Goal: Information Seeking & Learning: Learn about a topic

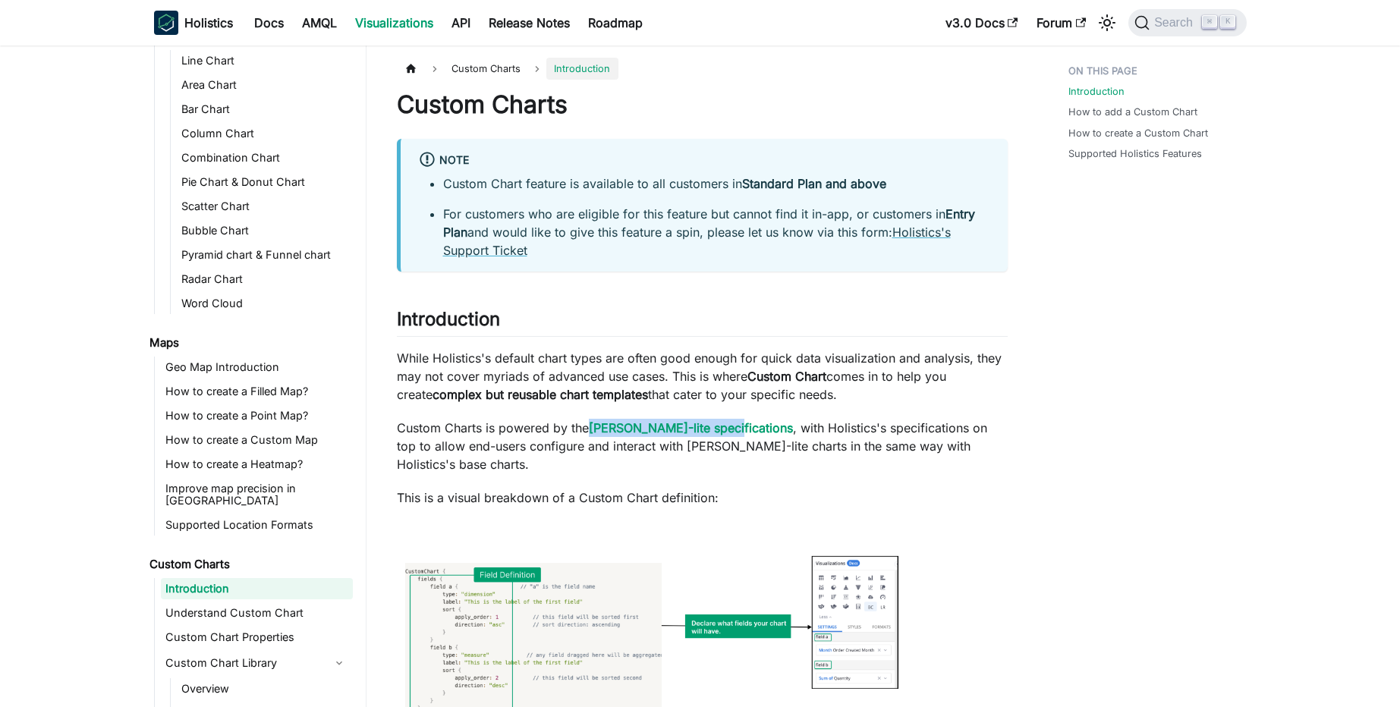
scroll to position [363, 0]
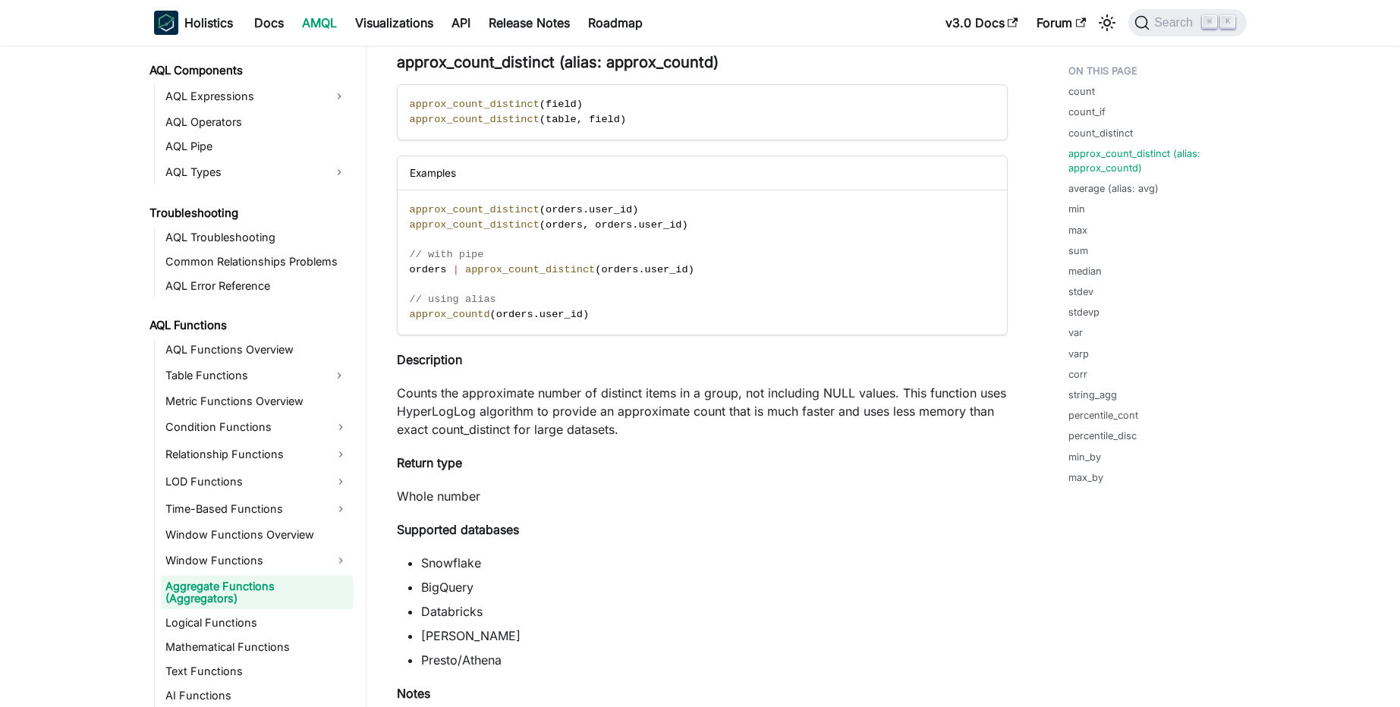
scroll to position [863, 0]
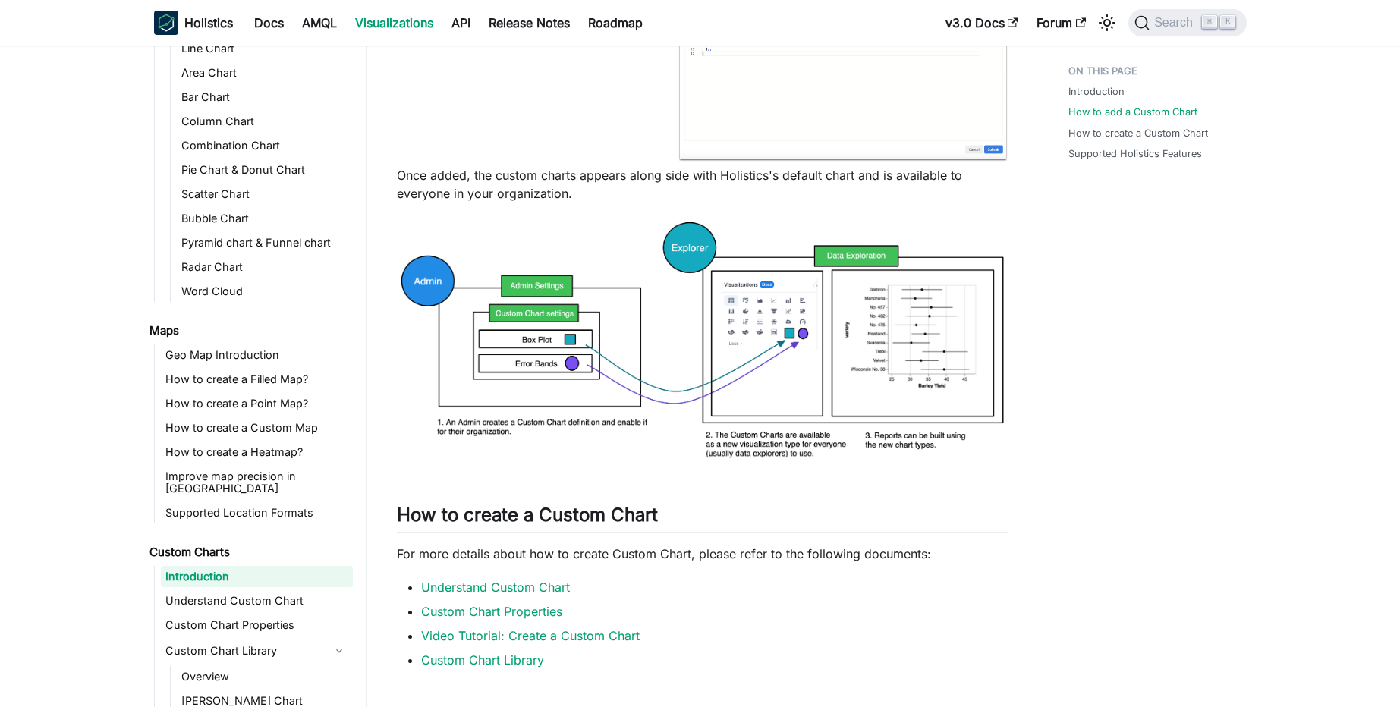
scroll to position [1718, 0]
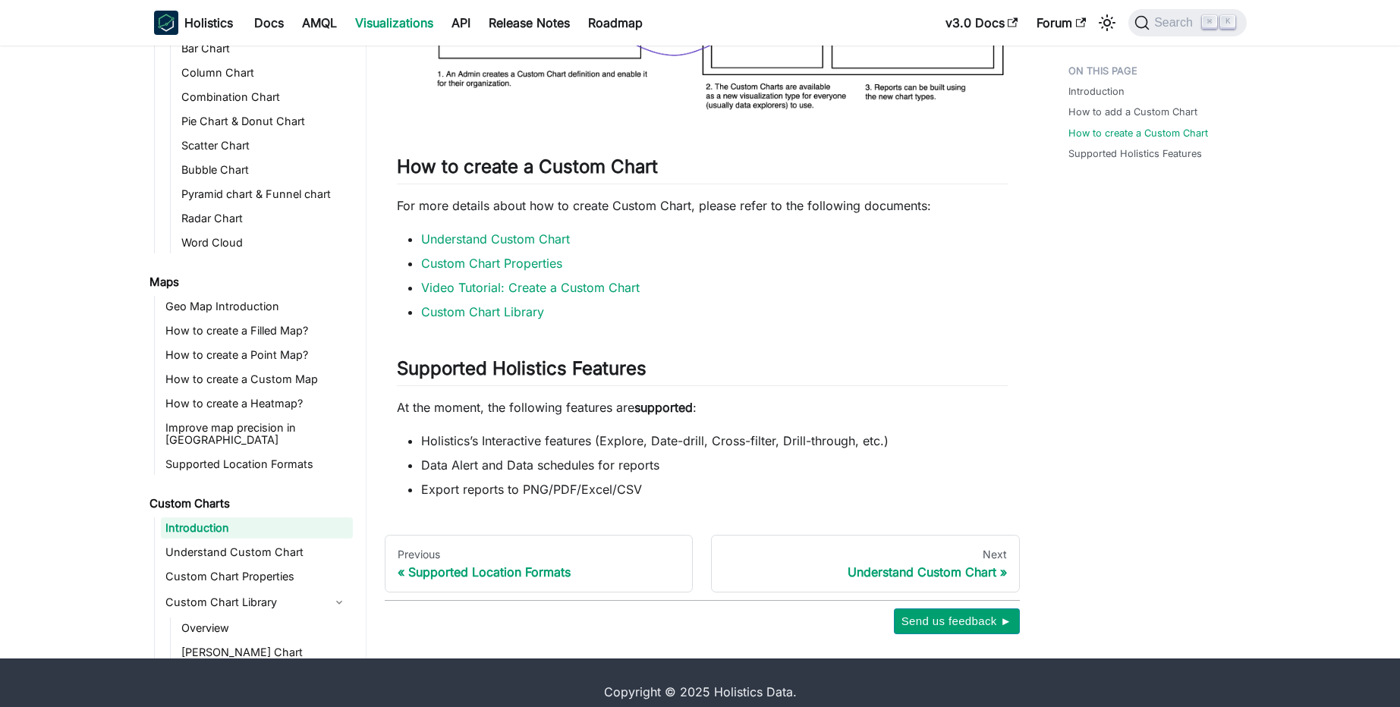
click at [497, 256] on link "Custom Chart Properties" at bounding box center [491, 263] width 141 height 15
click at [498, 231] on link "Understand Custom Chart" at bounding box center [495, 238] width 149 height 15
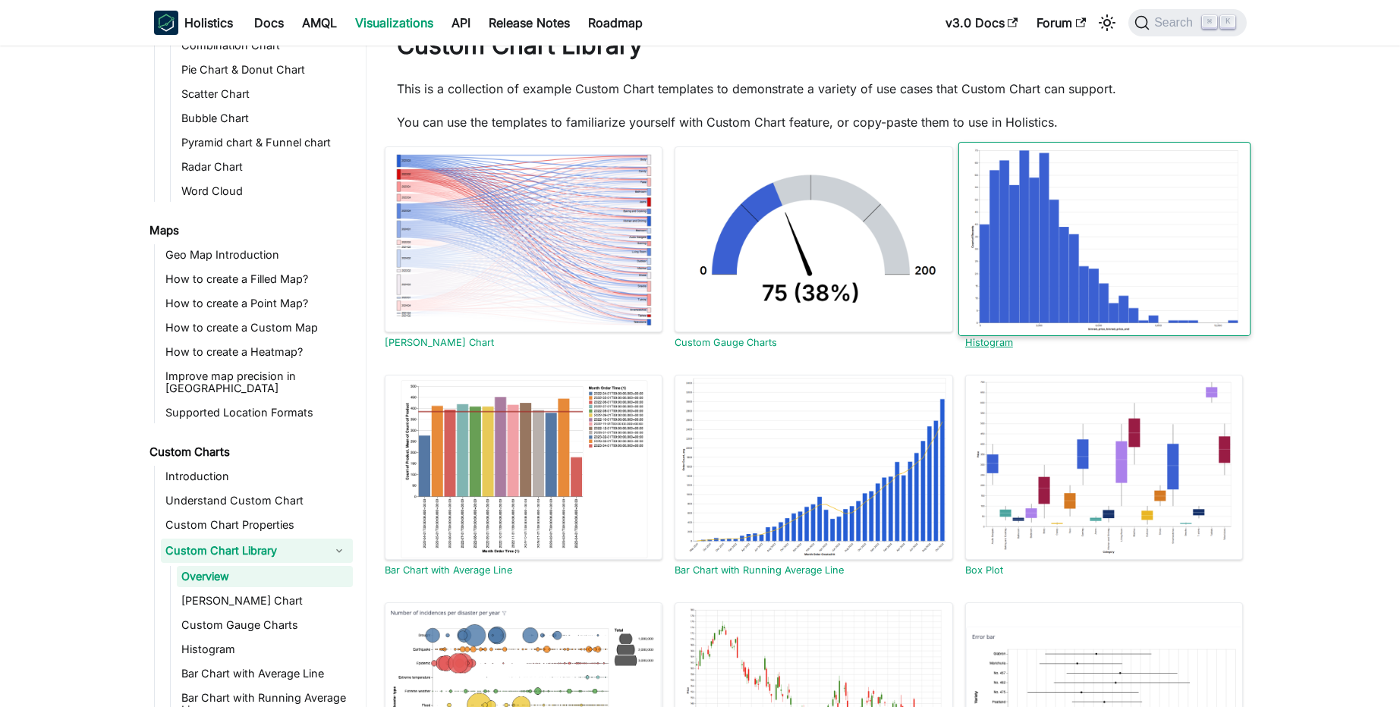
scroll to position [63, 0]
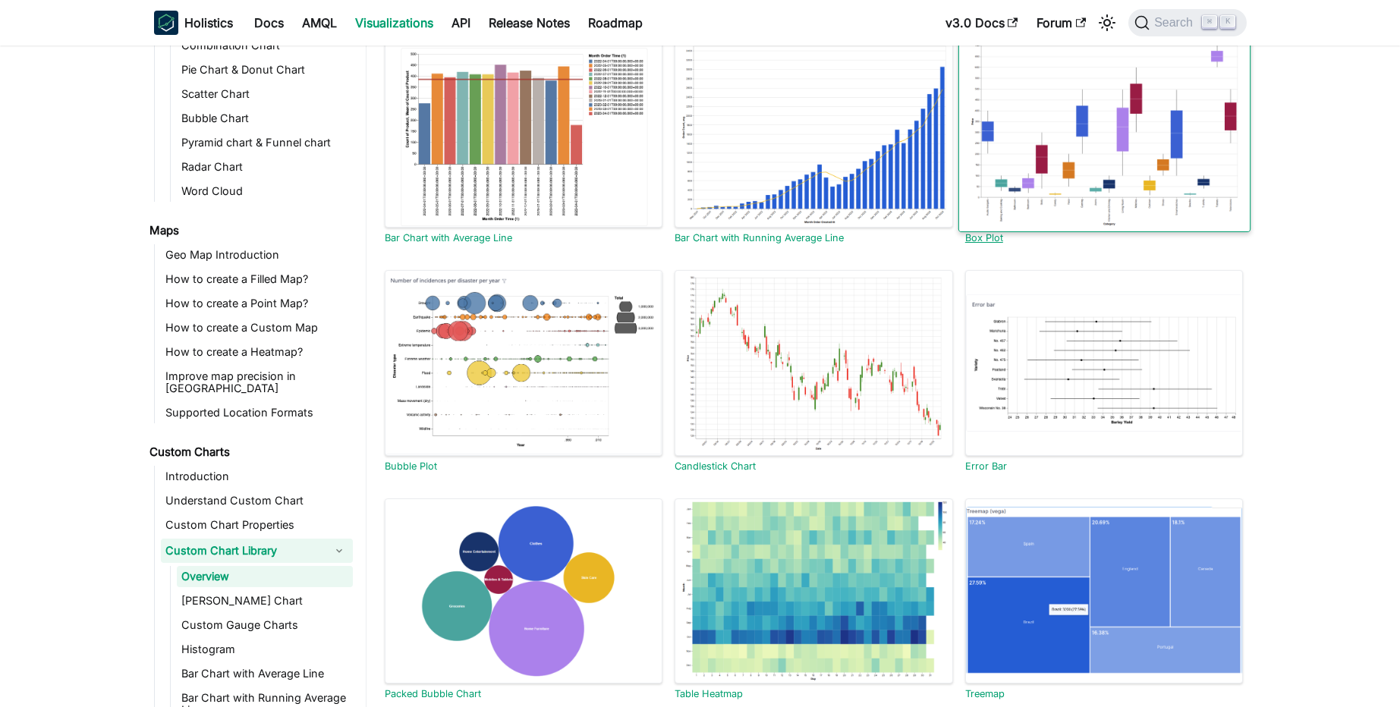
scroll to position [0, 0]
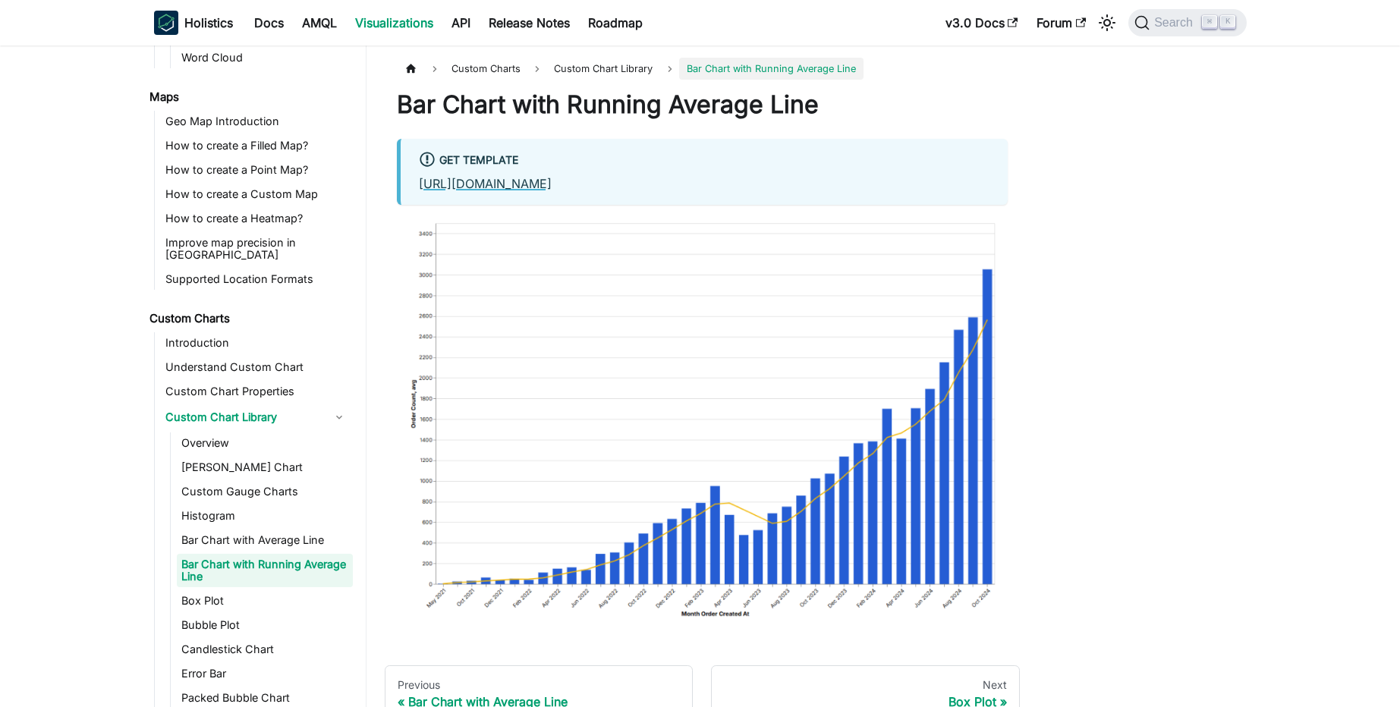
click at [470, 191] on link "https://github.com/holistics/custom-chart-library/tree/main/combo_bar_chart_wit…" at bounding box center [485, 183] width 133 height 15
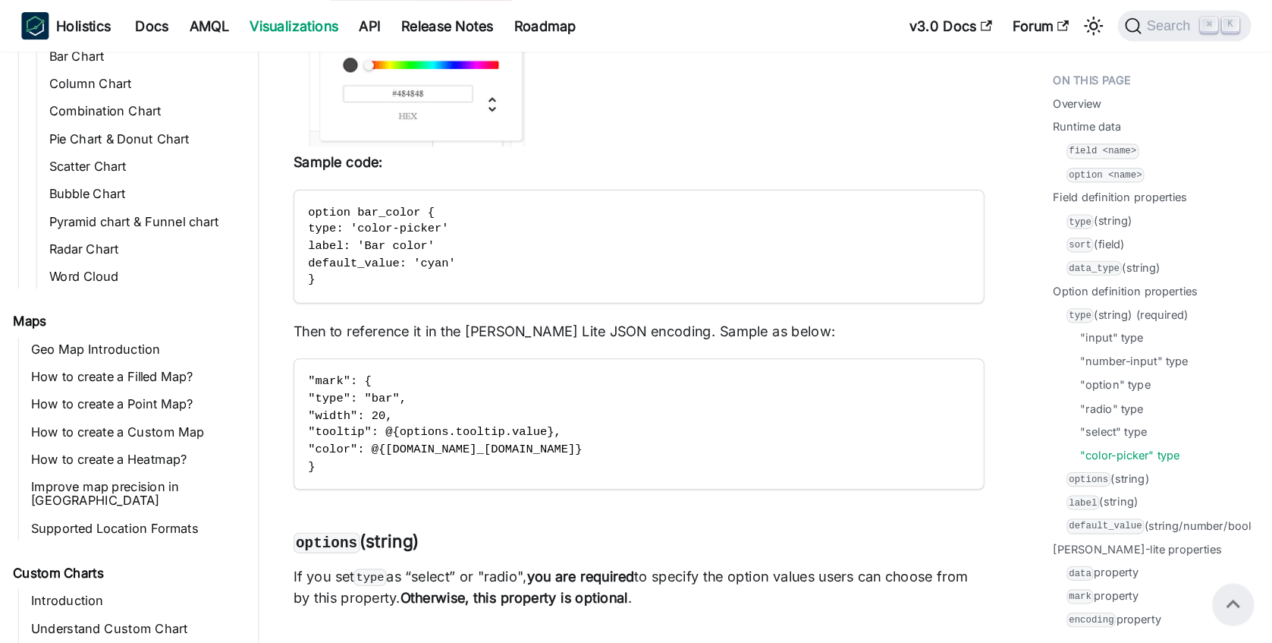
scroll to position [410, 0]
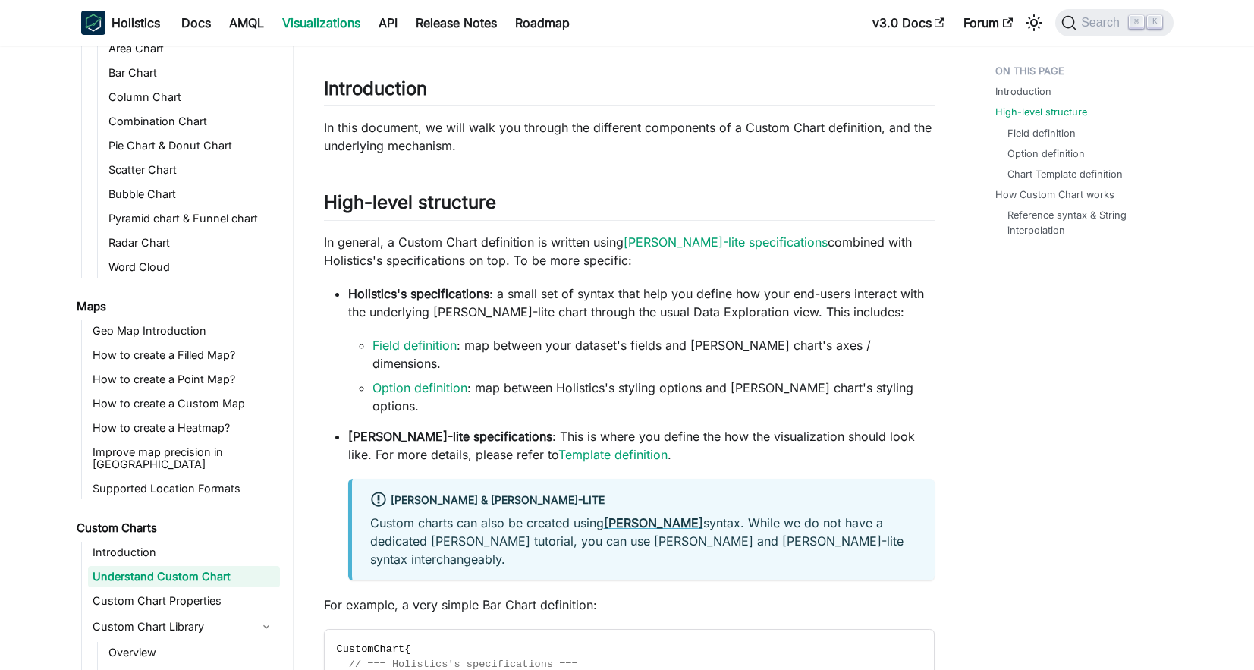
scroll to position [387, 0]
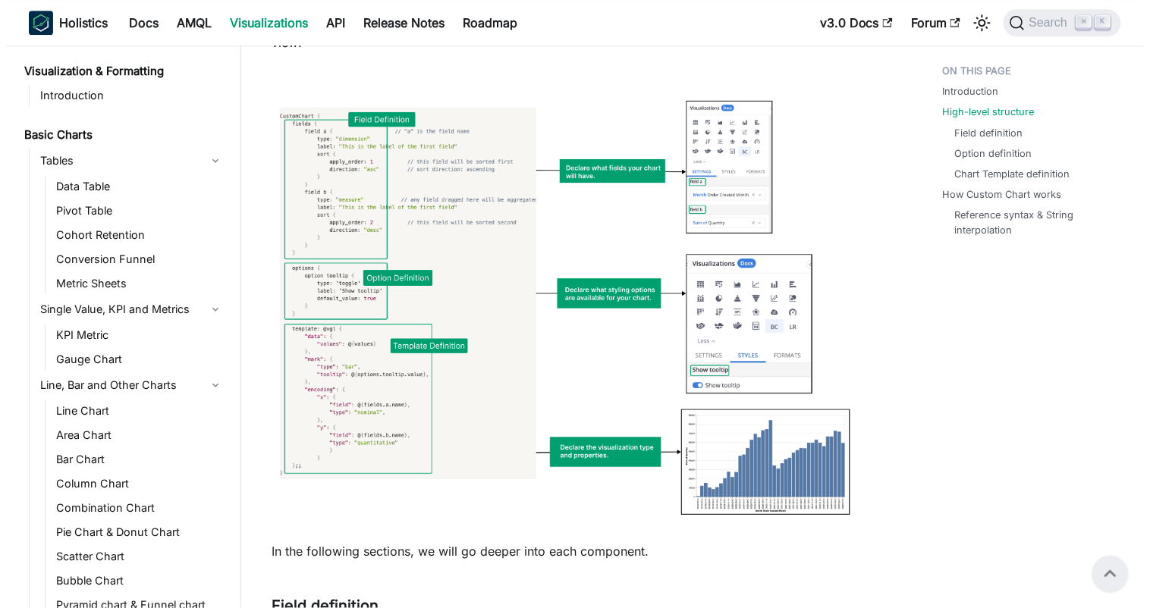
scroll to position [1237, 0]
